Goal: Navigation & Orientation: Find specific page/section

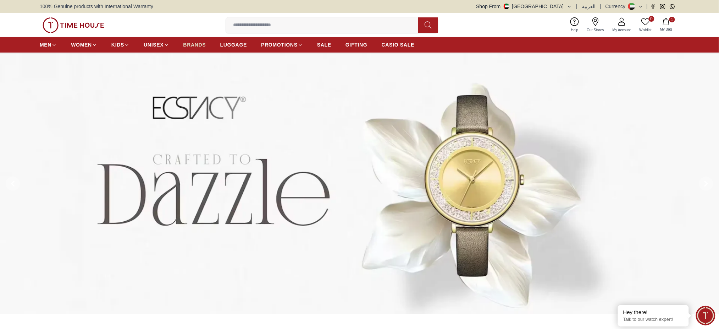
click at [183, 47] on span "BRANDS" at bounding box center [194, 44] width 23 height 7
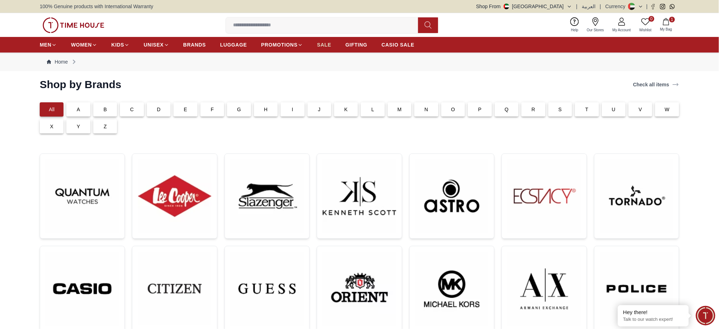
click at [327, 46] on span "SALE" at bounding box center [324, 44] width 14 height 7
